Goal: Information Seeking & Learning: Learn about a topic

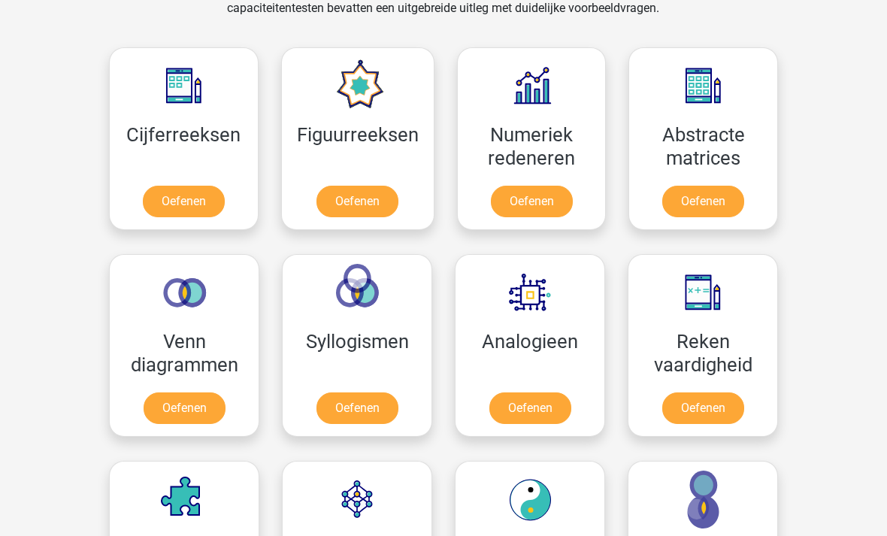
scroll to position [657, 0]
click at [180, 203] on link "Oefenen" at bounding box center [184, 202] width 82 height 32
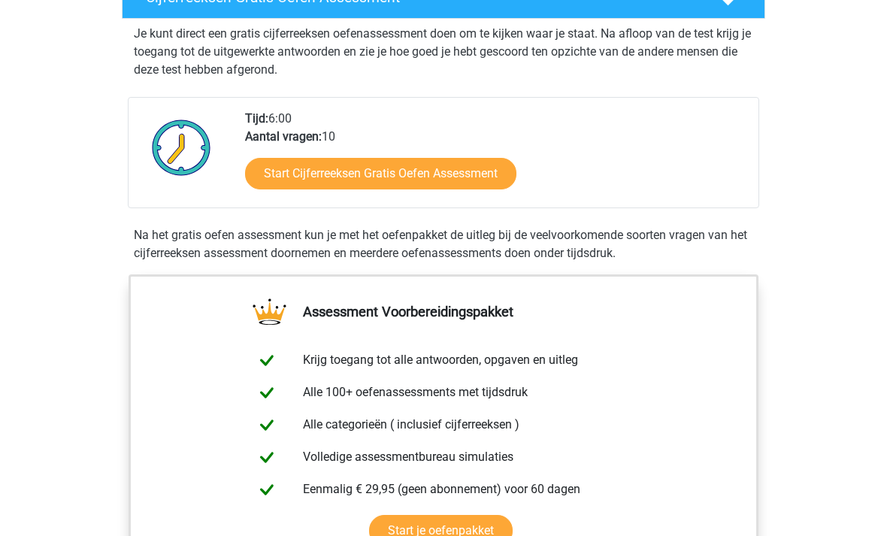
scroll to position [289, 0]
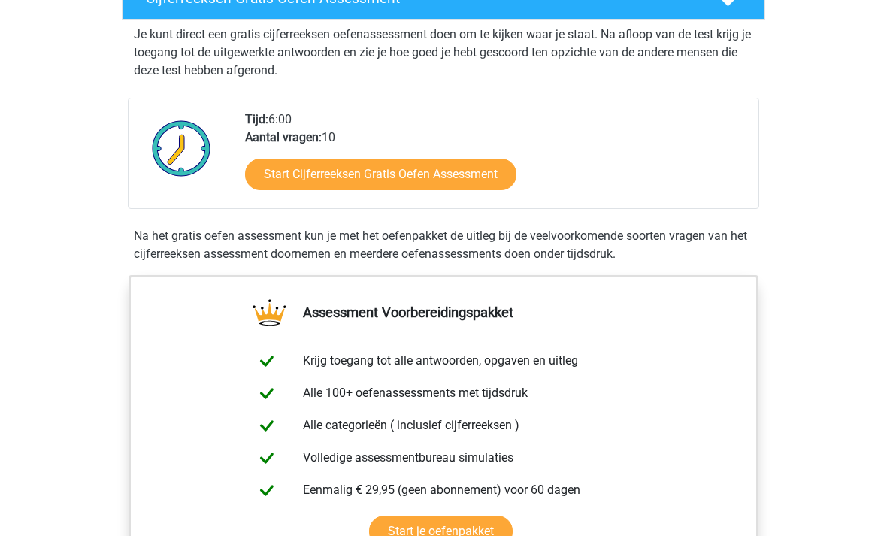
click at [488, 190] on link "Start Cijferreeksen Gratis Oefen Assessment" at bounding box center [380, 175] width 271 height 32
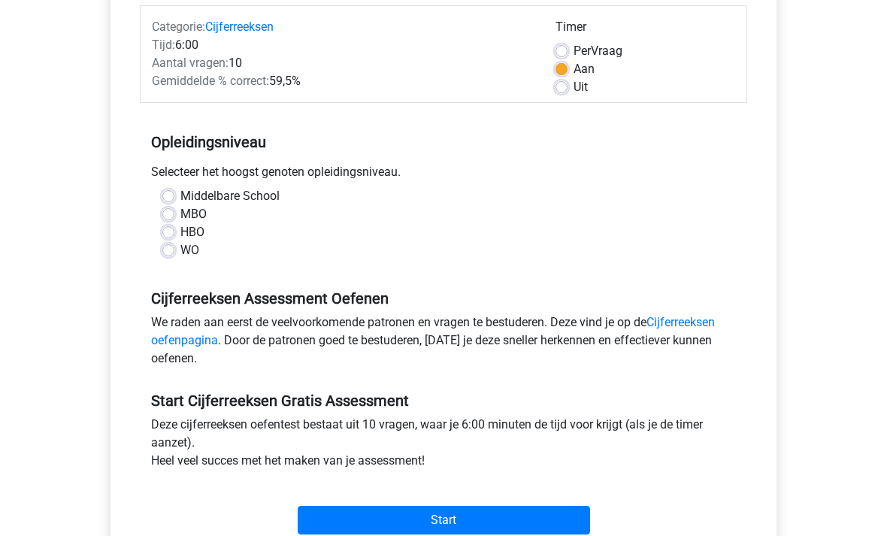
scroll to position [189, 0]
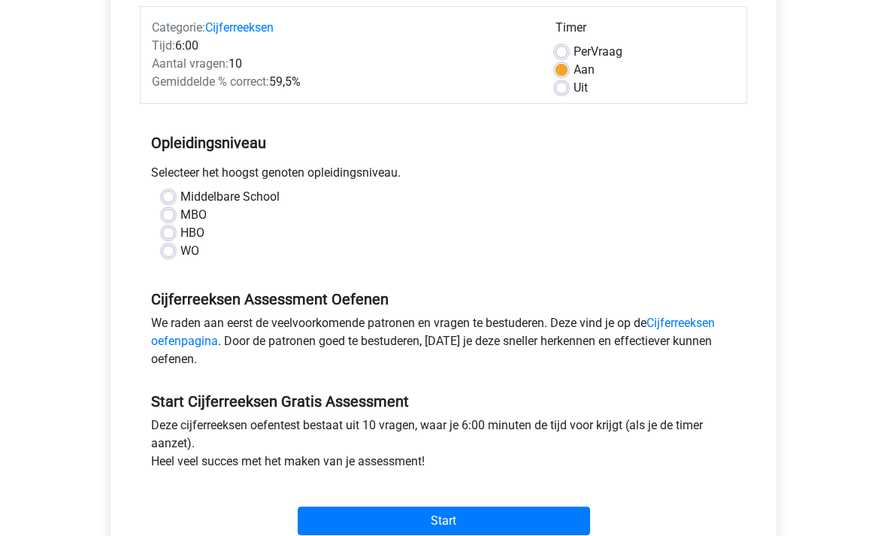
click at [180, 257] on label "WO" at bounding box center [189, 252] width 19 height 18
click at [172, 257] on input "WO" at bounding box center [168, 250] width 12 height 15
radio input "true"
click at [180, 201] on label "Middelbare School" at bounding box center [229, 198] width 99 height 18
click at [163, 201] on input "Middelbare School" at bounding box center [168, 196] width 12 height 15
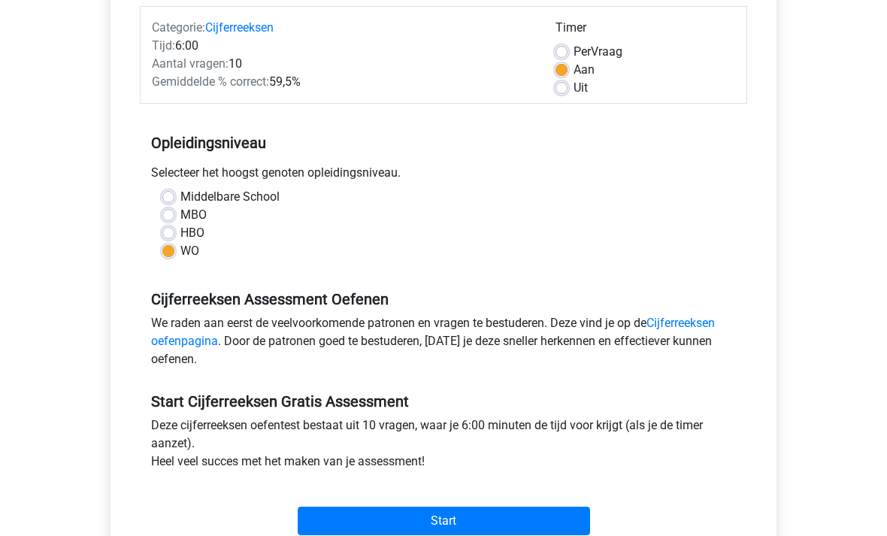
radio input "true"
click at [180, 214] on label "MBO" at bounding box center [193, 216] width 26 height 18
click at [172, 214] on input "MBO" at bounding box center [168, 214] width 12 height 15
radio input "true"
click at [494, 524] on input "Start" at bounding box center [444, 521] width 292 height 29
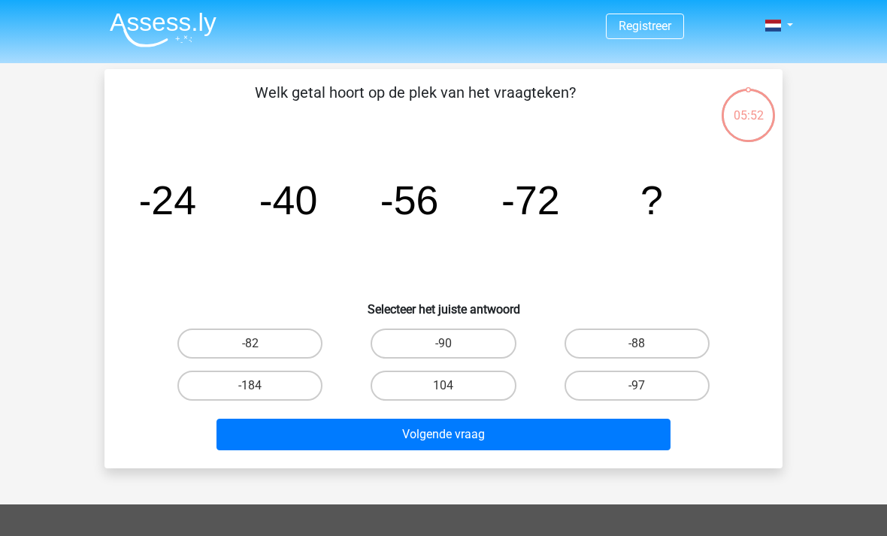
click at [696, 348] on label "-88" at bounding box center [636, 343] width 145 height 30
click at [646, 348] on input "-88" at bounding box center [641, 348] width 10 height 10
radio input "true"
click at [527, 432] on button "Volgende vraag" at bounding box center [443, 434] width 455 height 32
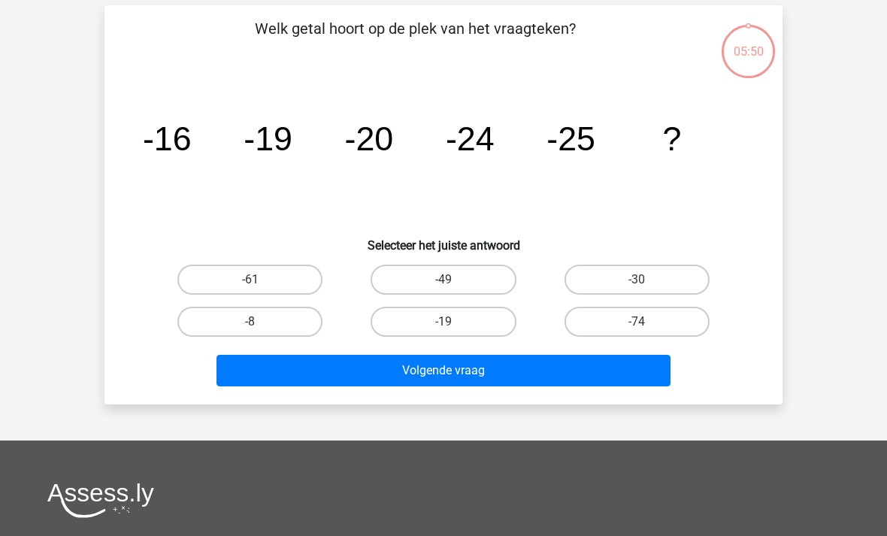
scroll to position [69, 0]
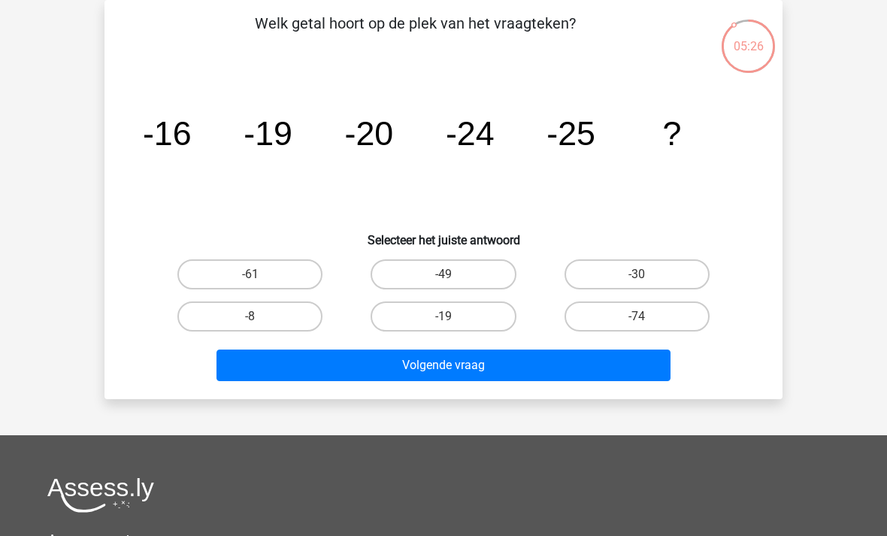
click at [697, 276] on label "-30" at bounding box center [636, 274] width 145 height 30
click at [646, 276] on input "-30" at bounding box center [641, 279] width 10 height 10
radio input "true"
click at [566, 367] on button "Volgende vraag" at bounding box center [443, 365] width 455 height 32
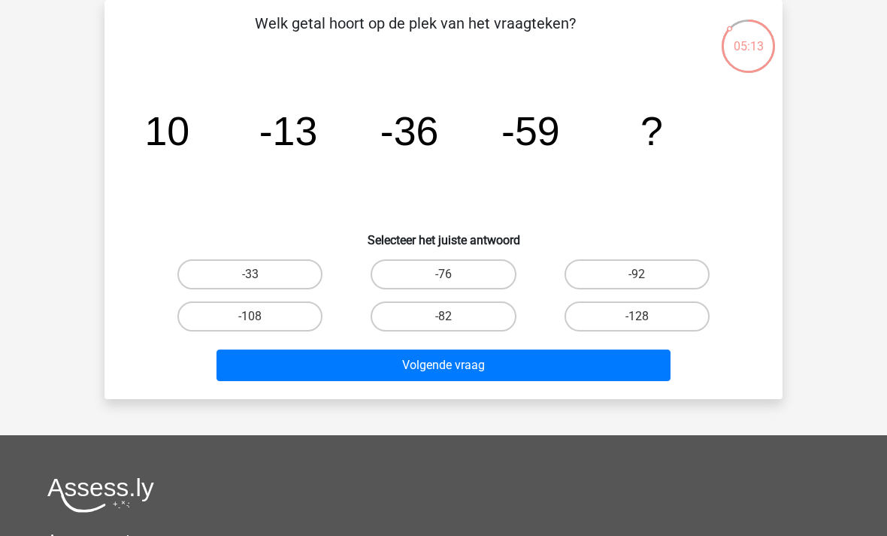
click at [481, 324] on label "-82" at bounding box center [442, 316] width 145 height 30
click at [453, 324] on input "-82" at bounding box center [448, 321] width 10 height 10
radio input "true"
click at [518, 374] on button "Volgende vraag" at bounding box center [443, 365] width 455 height 32
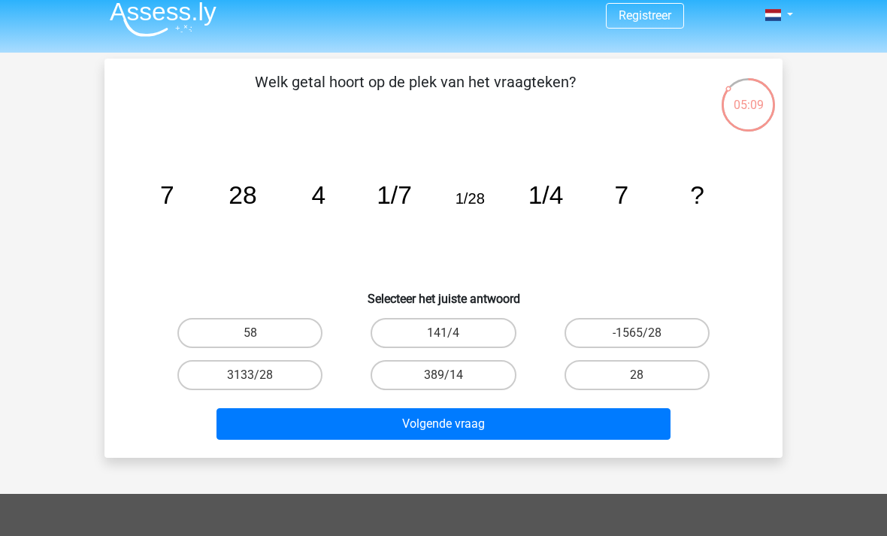
scroll to position [0, 0]
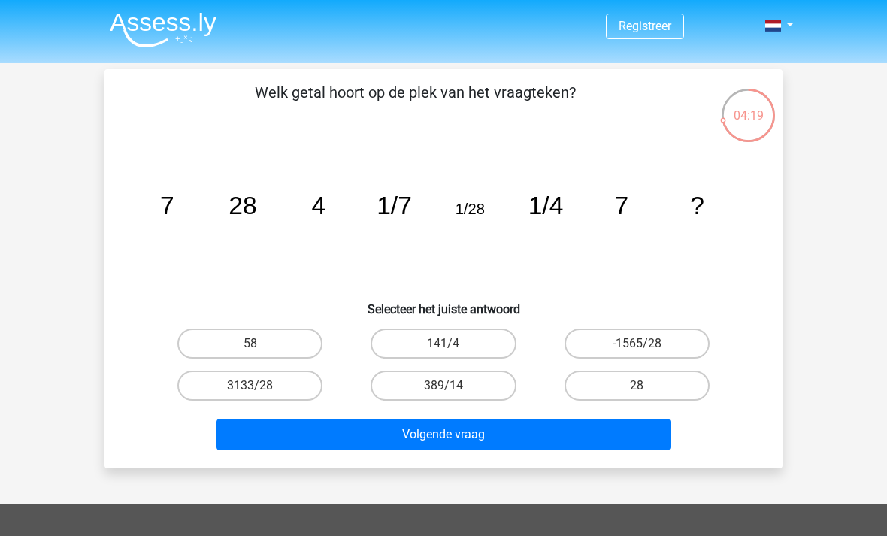
click at [684, 385] on label "28" at bounding box center [636, 385] width 145 height 30
click at [646, 385] on input "28" at bounding box center [641, 390] width 10 height 10
radio input "true"
click at [635, 434] on button "Volgende vraag" at bounding box center [443, 434] width 455 height 32
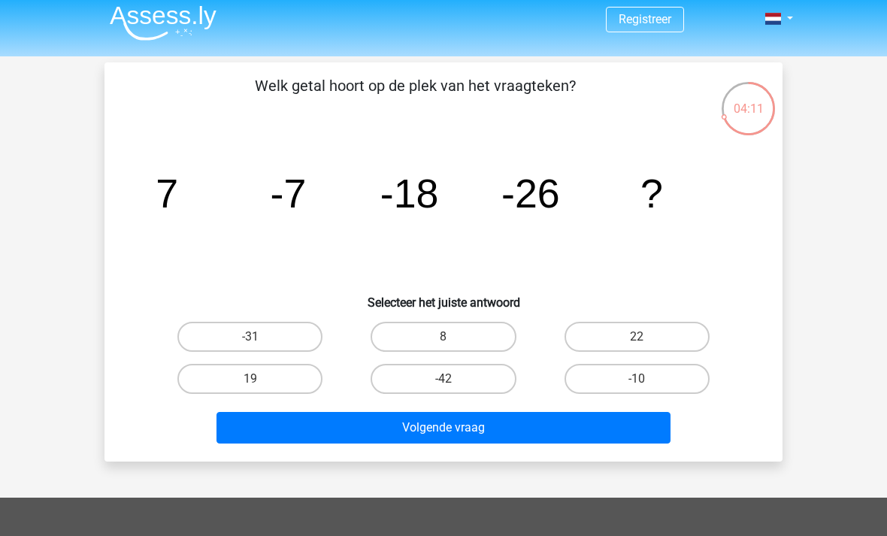
scroll to position [3, 0]
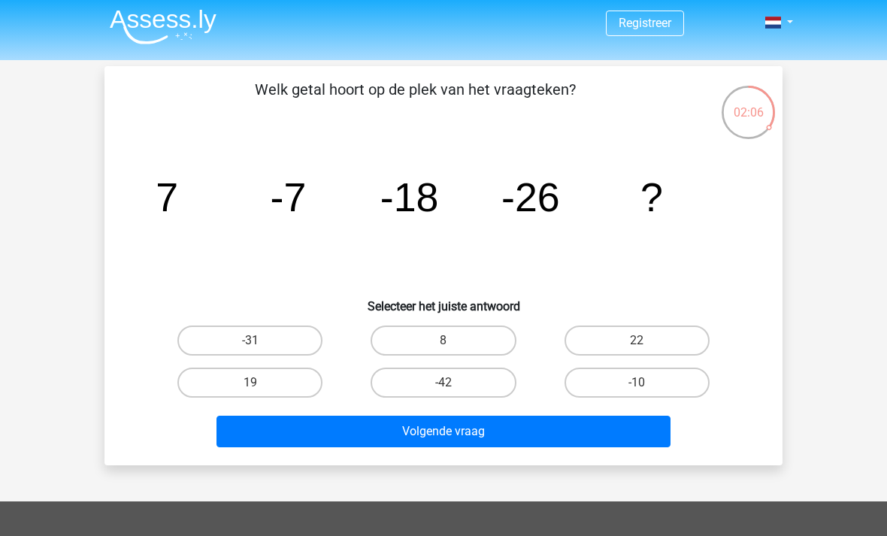
click at [205, 355] on label "-31" at bounding box center [249, 340] width 145 height 30
click at [250, 350] on input "-31" at bounding box center [255, 345] width 10 height 10
radio input "true"
click at [518, 437] on button "Volgende vraag" at bounding box center [443, 431] width 455 height 32
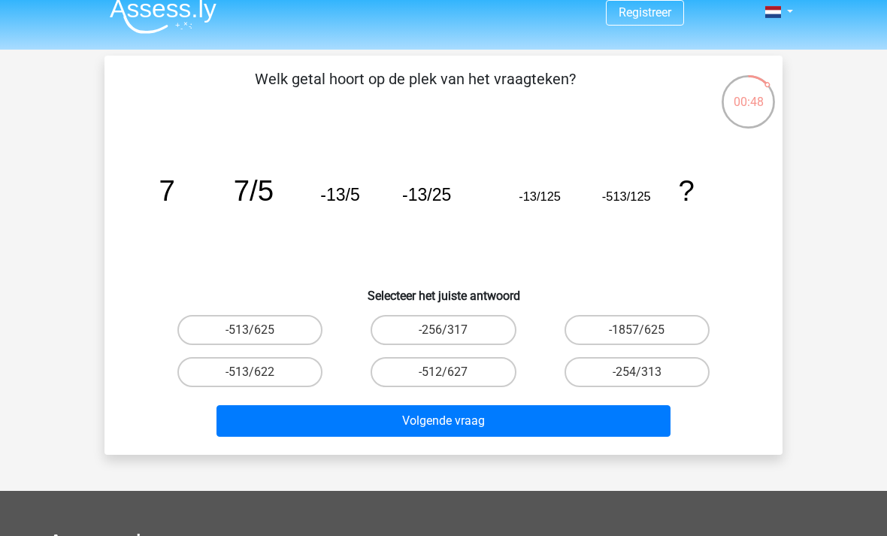
scroll to position [13, 0]
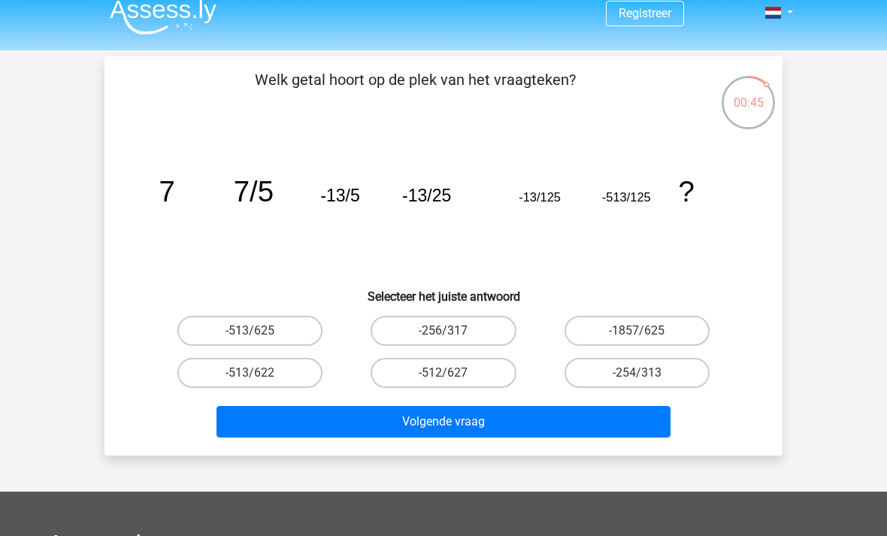
click at [671, 336] on label "-1857/625" at bounding box center [636, 331] width 145 height 30
click at [646, 336] on input "-1857/625" at bounding box center [641, 336] width 10 height 10
radio input "true"
click at [615, 425] on button "Volgende vraag" at bounding box center [443, 422] width 455 height 32
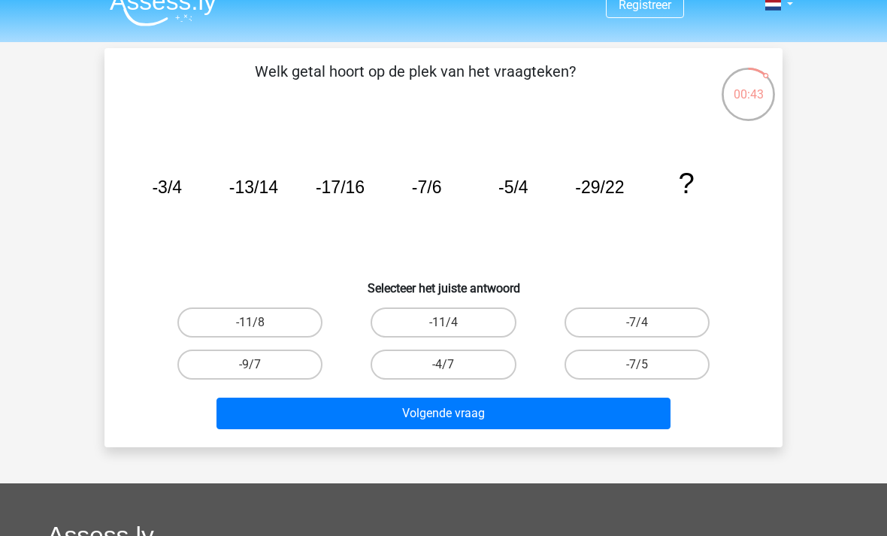
scroll to position [0, 0]
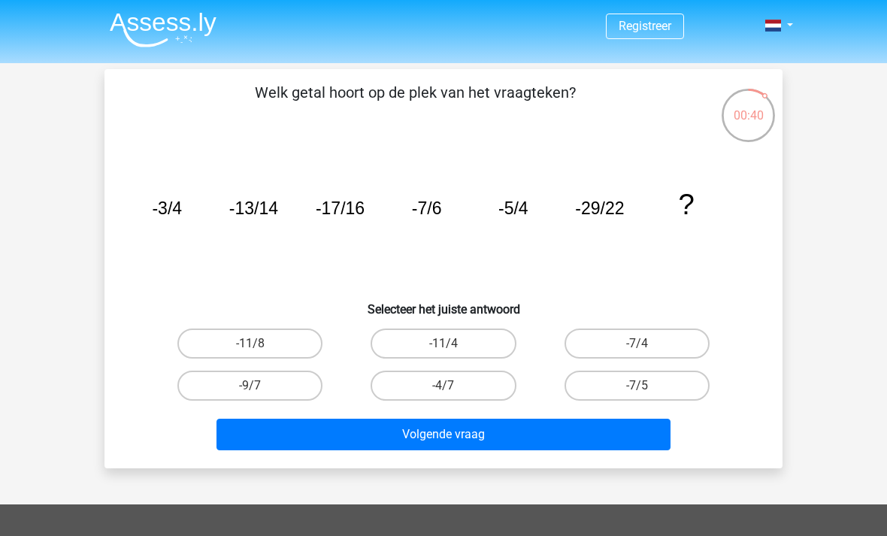
click at [186, 17] on img at bounding box center [163, 29] width 107 height 35
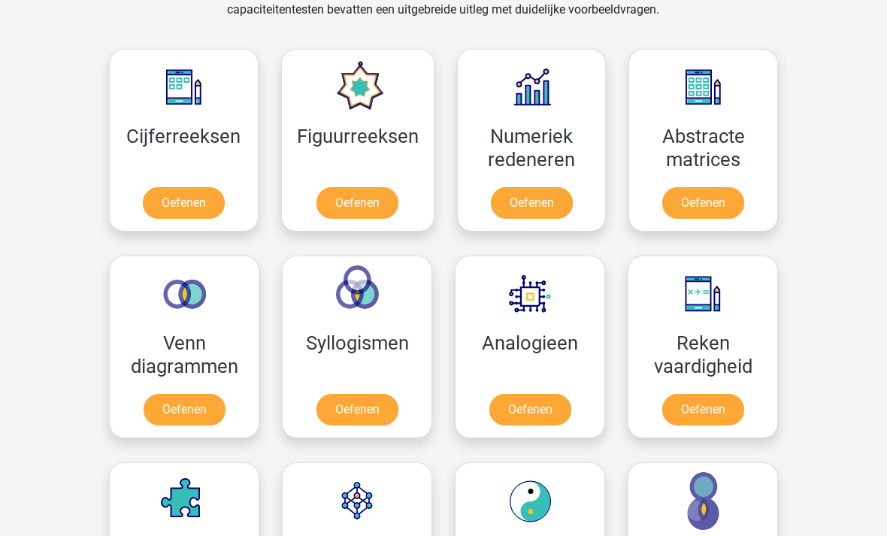
scroll to position [651, 0]
